Goal: Entertainment & Leisure: Browse casually

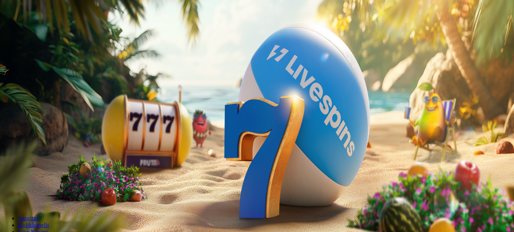
click at [43, 30] on span "Kirjaudu" at bounding box center [52, 28] width 19 height 6
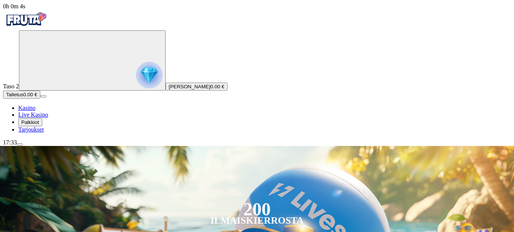
click at [35, 146] on div "17:33" at bounding box center [257, 142] width 508 height 7
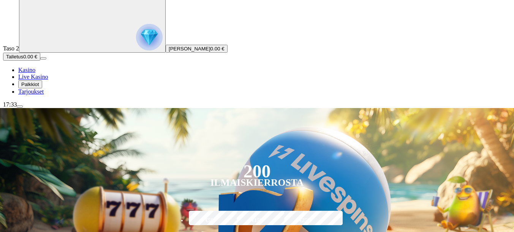
click at [40, 108] on div "17:33" at bounding box center [257, 104] width 508 height 7
click at [35, 73] on span "Kasino" at bounding box center [26, 70] width 17 height 6
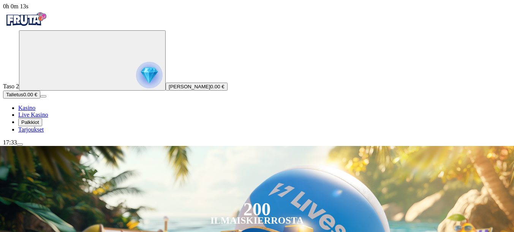
click at [38, 146] on div "17:33" at bounding box center [257, 142] width 508 height 7
click at [20, 145] on span "menu icon" at bounding box center [20, 145] width 0 height 0
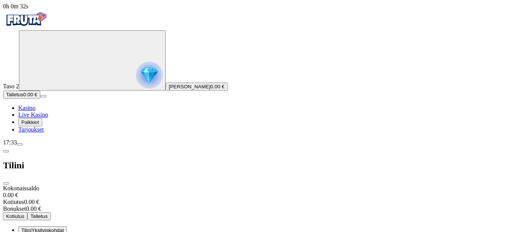
click at [39, 146] on div "17:33" at bounding box center [258, 142] width 510 height 7
click at [6, 184] on span "close icon" at bounding box center [6, 184] width 0 height 0
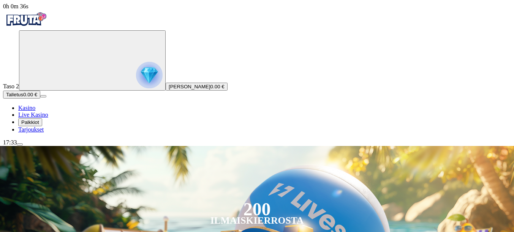
click at [58, 91] on circle "Primary" at bounding box center [78, 59] width 77 height 77
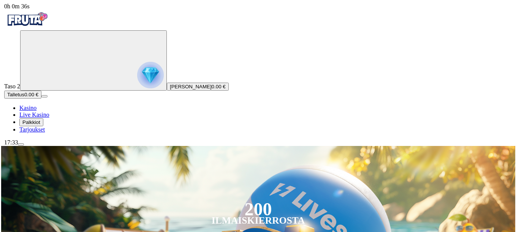
scroll to position [409, 0]
